Goal: Transaction & Acquisition: Purchase product/service

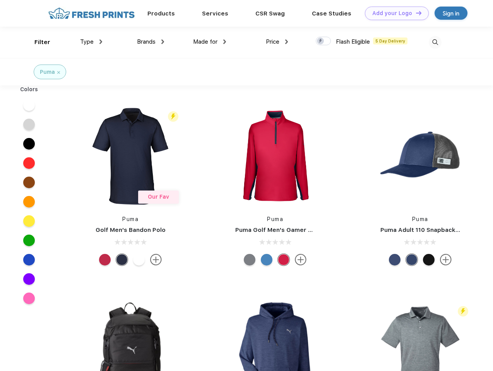
click at [394, 13] on link "Add your Logo Design Tool" at bounding box center [397, 14] width 64 height 14
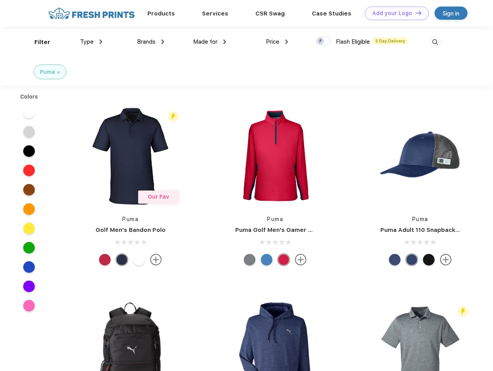
click at [0, 0] on div "Design Tool" at bounding box center [0, 0] width 0 height 0
click at [415, 13] on link "Add your Logo Design Tool" at bounding box center [397, 14] width 64 height 14
click at [37, 42] on div "Filter" at bounding box center [42, 42] width 16 height 9
click at [91, 42] on span "Type" at bounding box center [87, 41] width 14 height 7
click at [150, 42] on span "Brands" at bounding box center [146, 41] width 19 height 7
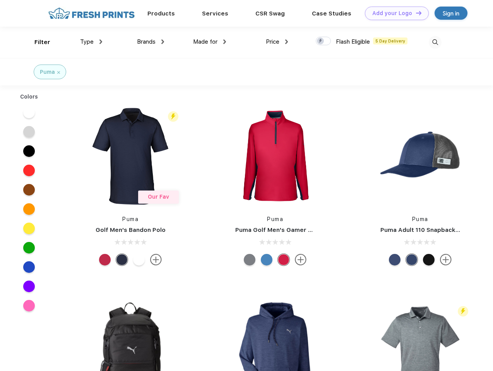
click at [210, 42] on span "Made for" at bounding box center [205, 41] width 24 height 7
click at [277, 42] on span "Price" at bounding box center [273, 41] width 14 height 7
click at [323, 41] on div at bounding box center [323, 41] width 15 height 9
click at [321, 41] on input "checkbox" at bounding box center [318, 38] width 5 height 5
click at [435, 42] on img at bounding box center [435, 42] width 13 height 13
